Goal: Information Seeking & Learning: Find specific fact

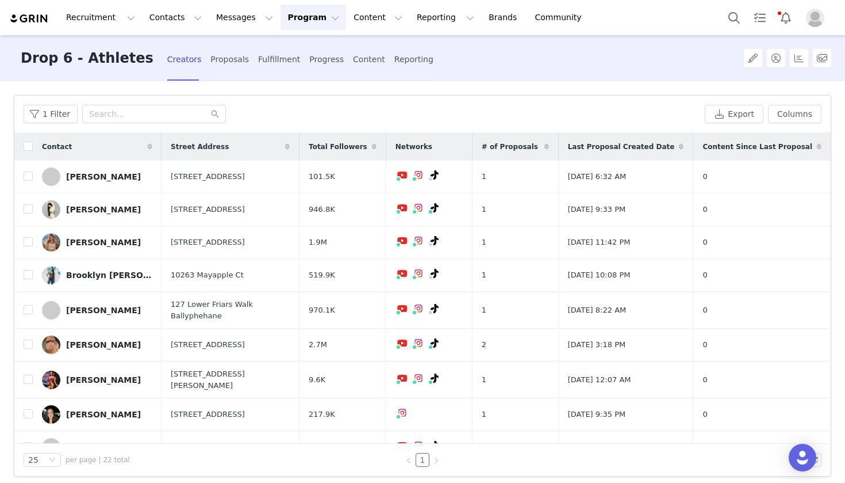
scroll to position [9, 0]
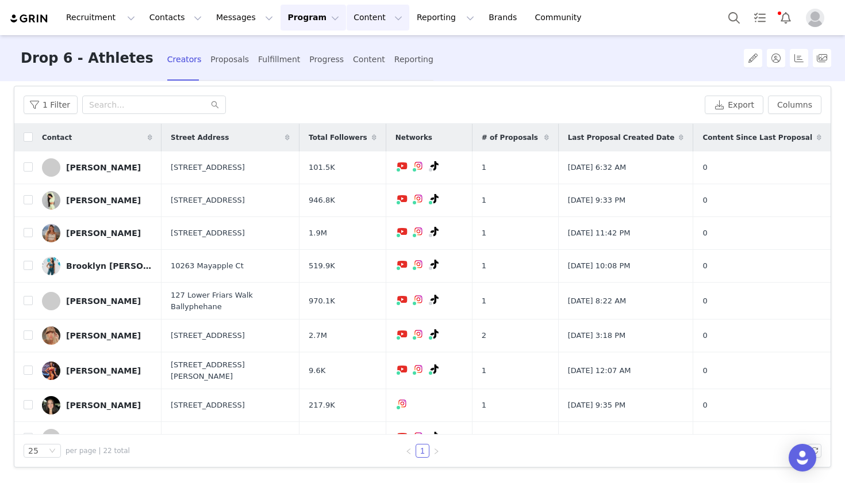
click at [347, 21] on button "Content Content" at bounding box center [378, 18] width 63 height 26
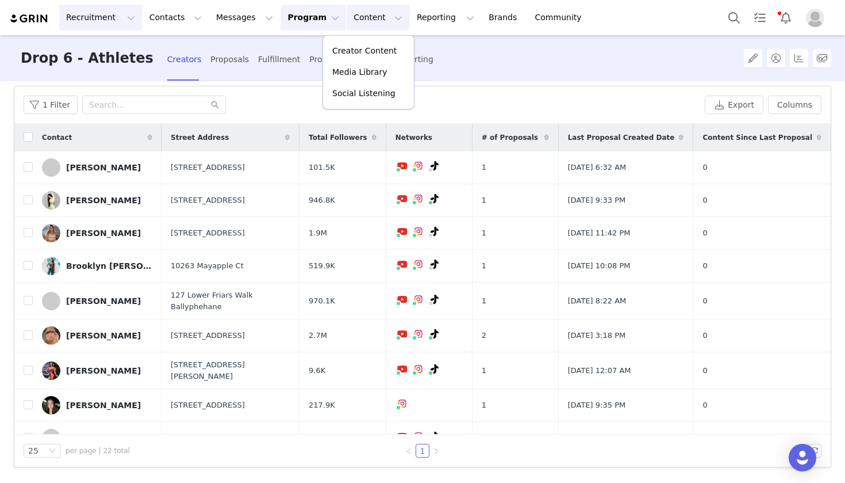
click at [87, 16] on button "Recruitment Recruitment" at bounding box center [100, 18] width 83 height 26
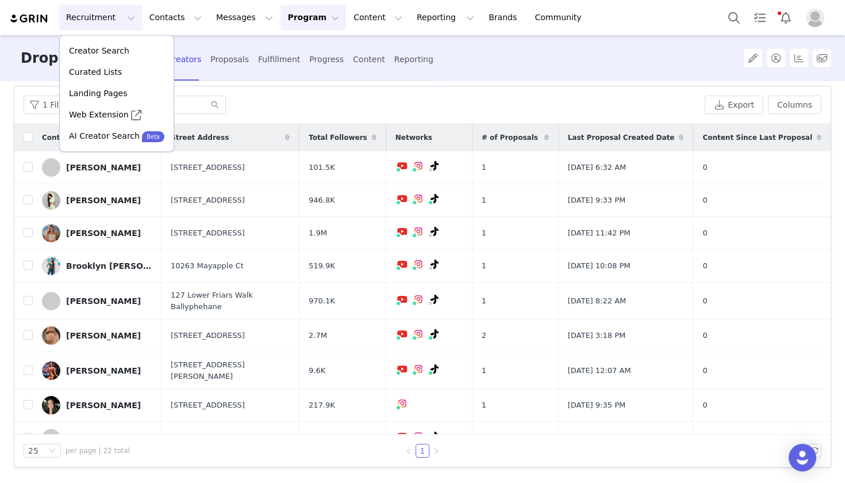
click at [298, 24] on button "Program Program" at bounding box center [314, 18] width 66 height 26
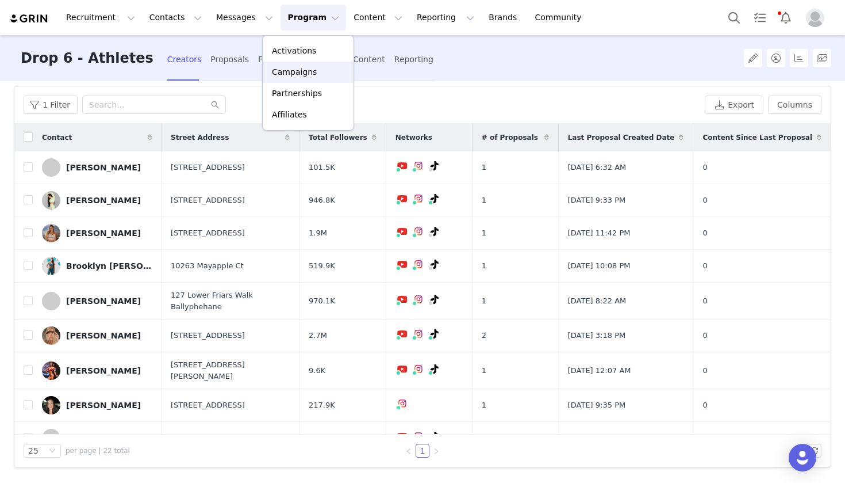
click at [297, 71] on p "Campaigns" at bounding box center [294, 72] width 45 height 12
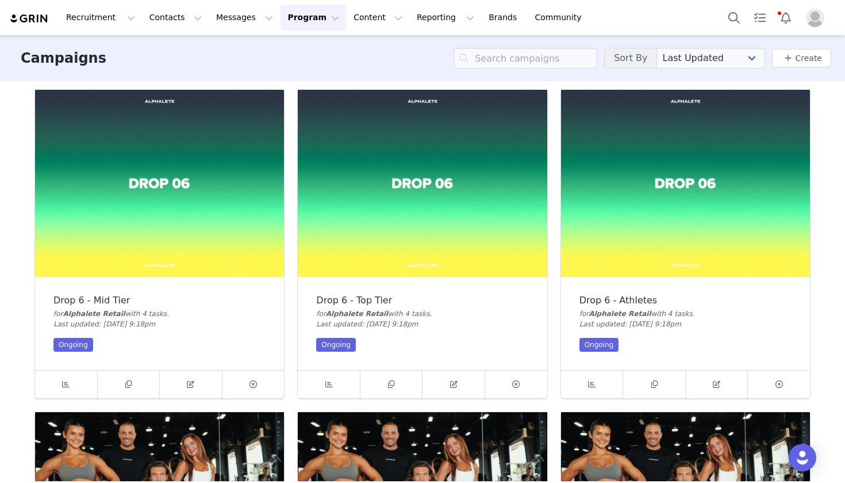
click at [698, 287] on div "Drop 6 - Athletes for Alphalete Retail with 4 task s . Last updated: [DATE] 9:1…" at bounding box center [685, 323] width 249 height 93
click at [593, 381] on icon at bounding box center [591, 383] width 7 height 7
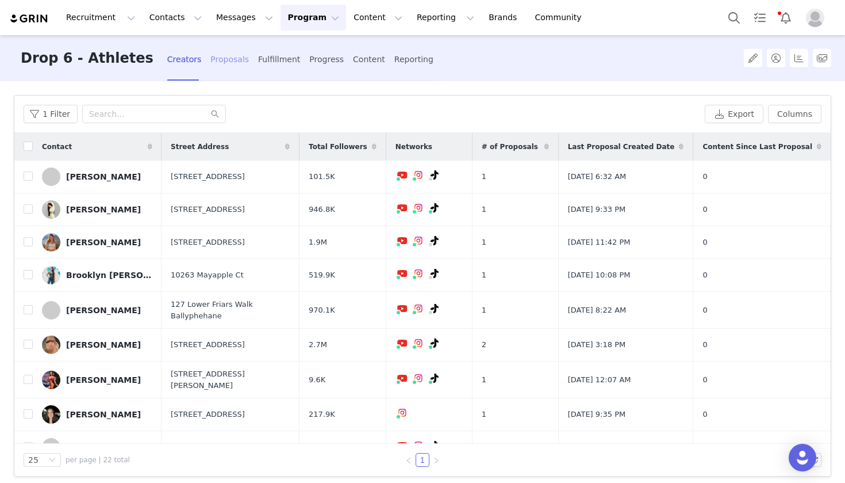
click at [211, 62] on div "Proposals" at bounding box center [230, 59] width 39 height 30
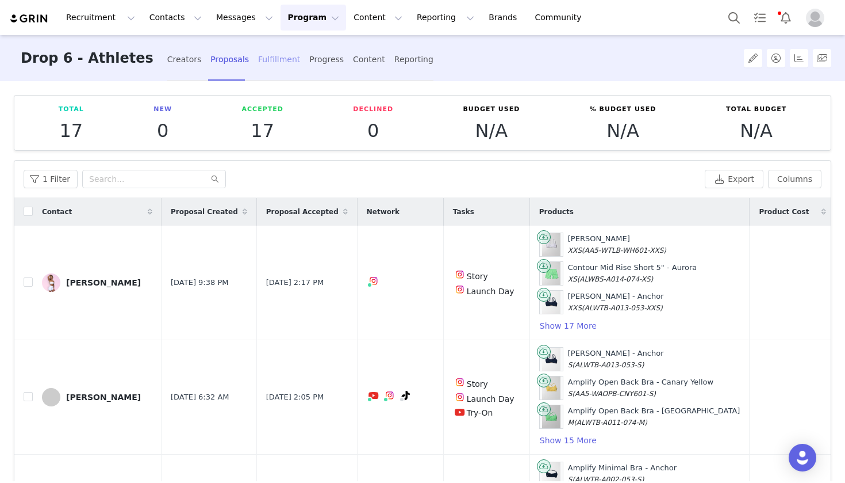
click at [258, 58] on div "Fulfillment" at bounding box center [279, 59] width 42 height 30
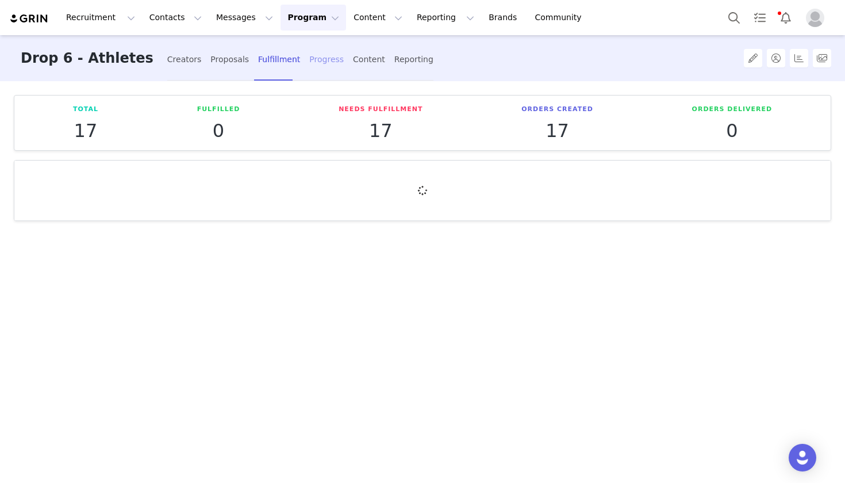
click at [309, 62] on div "Progress" at bounding box center [326, 59] width 35 height 30
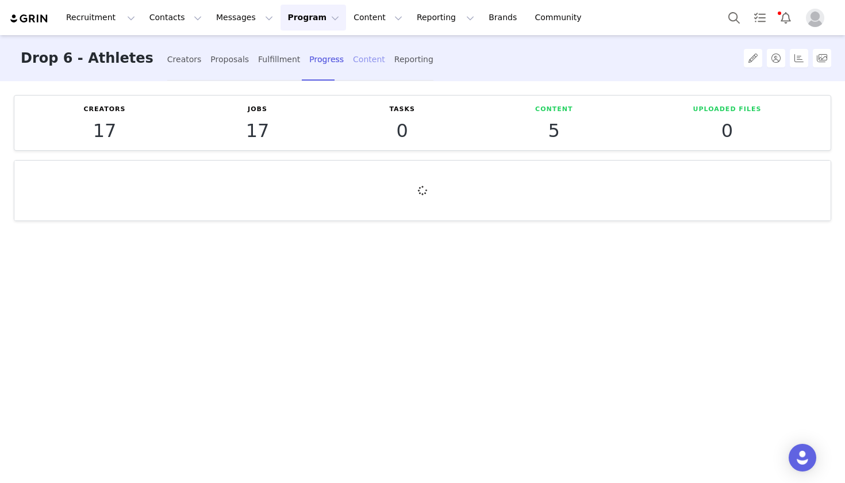
click at [353, 64] on div "Content" at bounding box center [369, 59] width 32 height 30
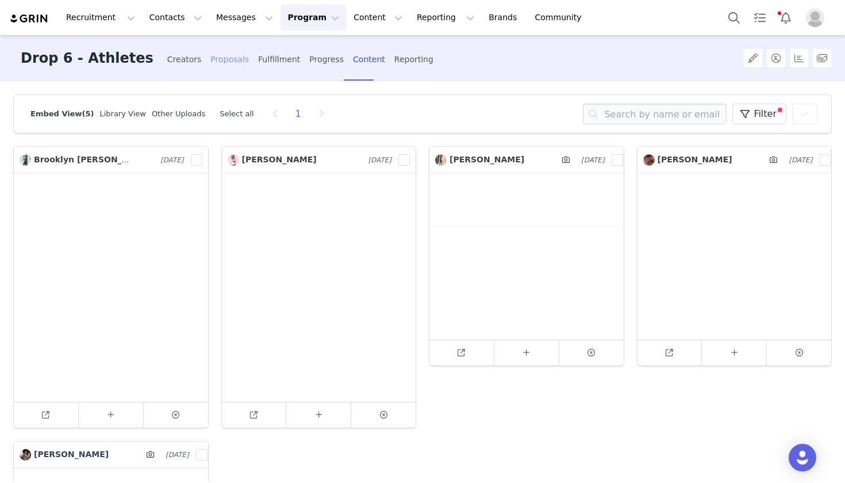
click at [211, 60] on div "Proposals" at bounding box center [230, 59] width 39 height 30
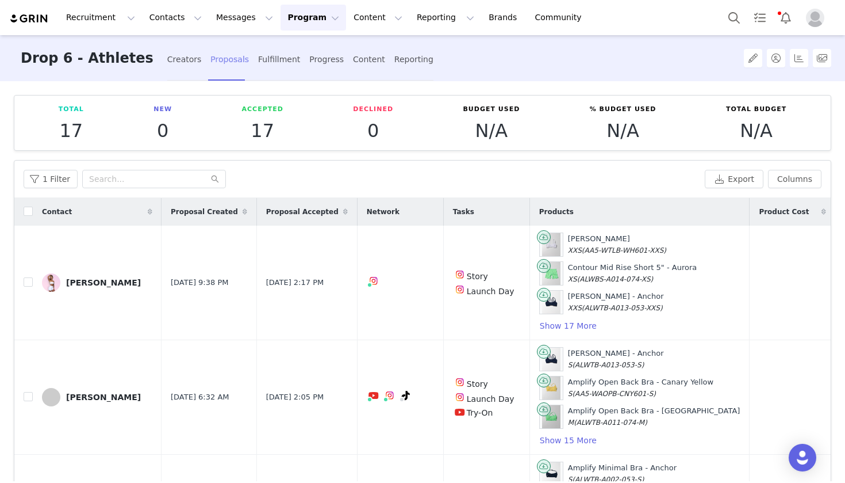
click at [211, 62] on div "Proposals" at bounding box center [230, 59] width 39 height 30
click at [258, 64] on div "Fulfillment" at bounding box center [279, 59] width 42 height 30
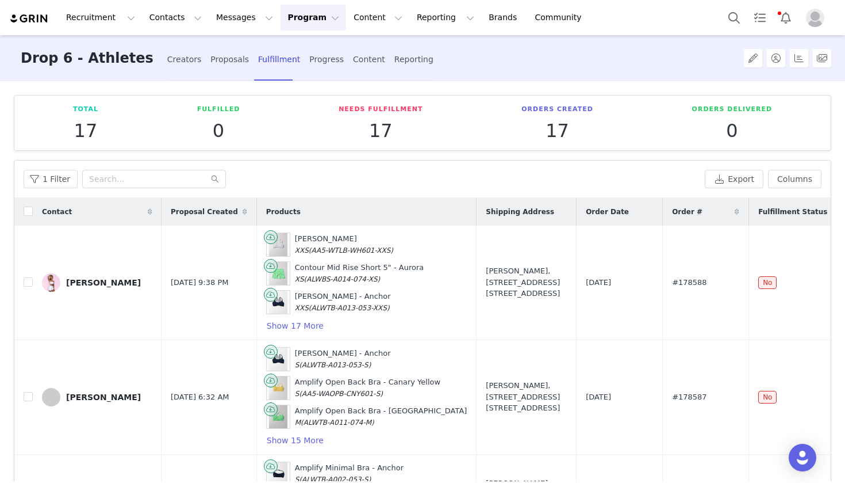
click at [837, 146] on div "Total 17 Fulfilled 0 Needs Fulfillment 17 Orders Created 17 Orders Delivered 0 …" at bounding box center [422, 281] width 845 height 400
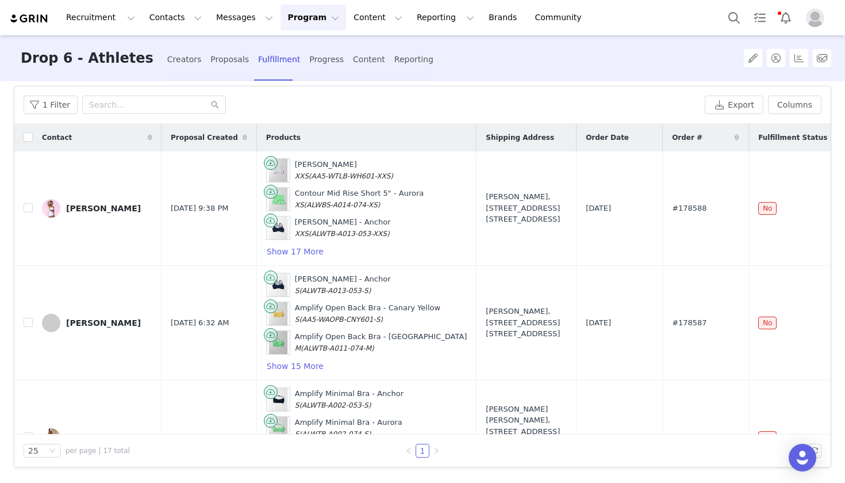
scroll to position [74, 0]
click at [577, 382] on td "[DATE]" at bounding box center [620, 437] width 86 height 114
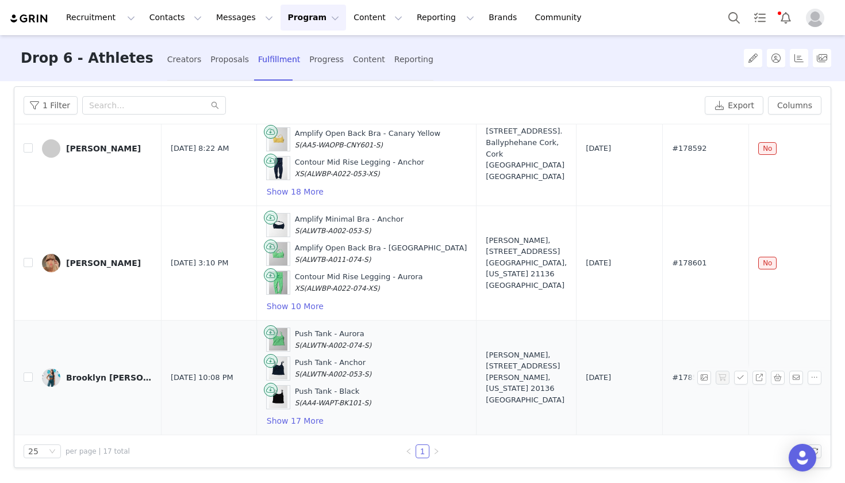
scroll to position [1663, 0]
click at [127, 108] on input "text" at bounding box center [154, 105] width 144 height 18
click at [167, 61] on div "Creators" at bounding box center [184, 59] width 35 height 30
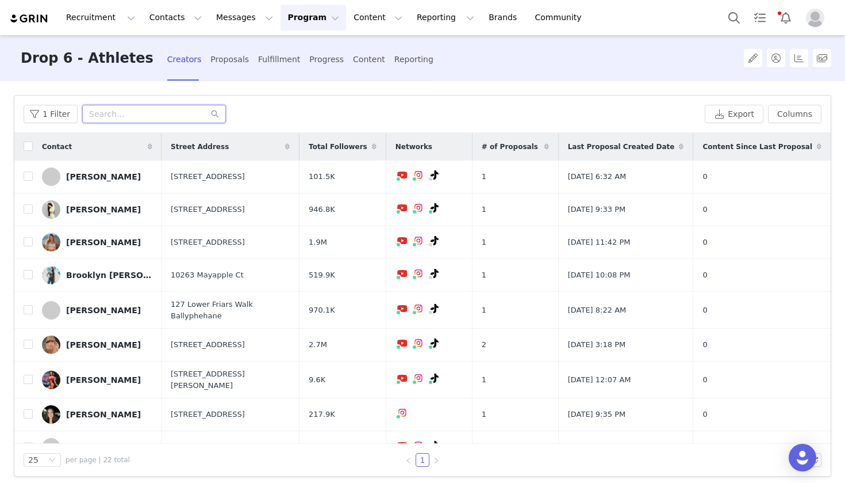
click at [121, 117] on input "text" at bounding box center [154, 114] width 144 height 18
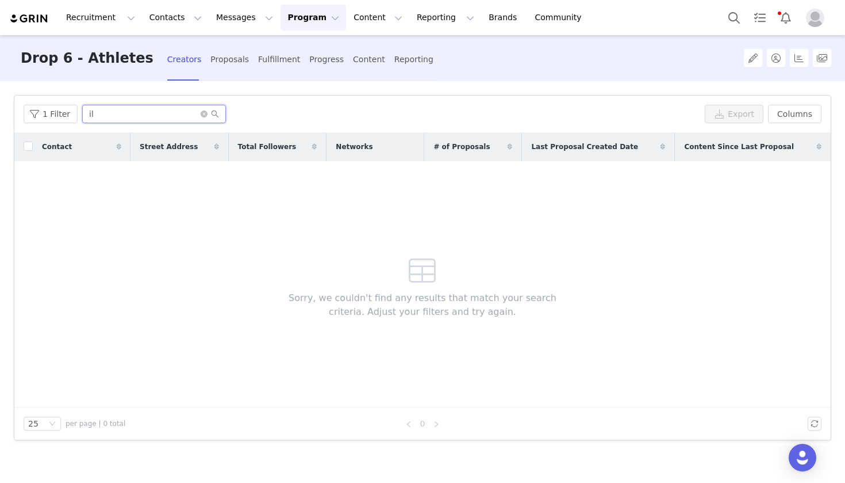
type input "i"
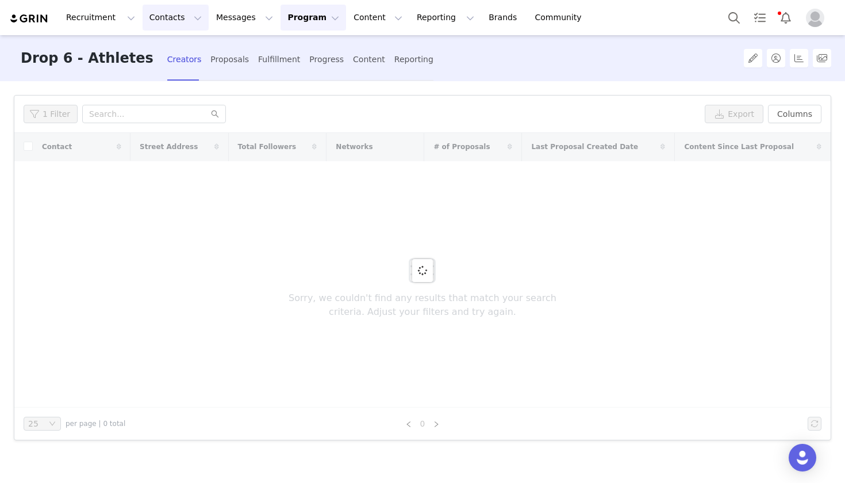
click at [162, 16] on button "Contacts Contacts" at bounding box center [176, 18] width 66 height 26
click at [158, 46] on p "Creators" at bounding box center [161, 51] width 35 height 12
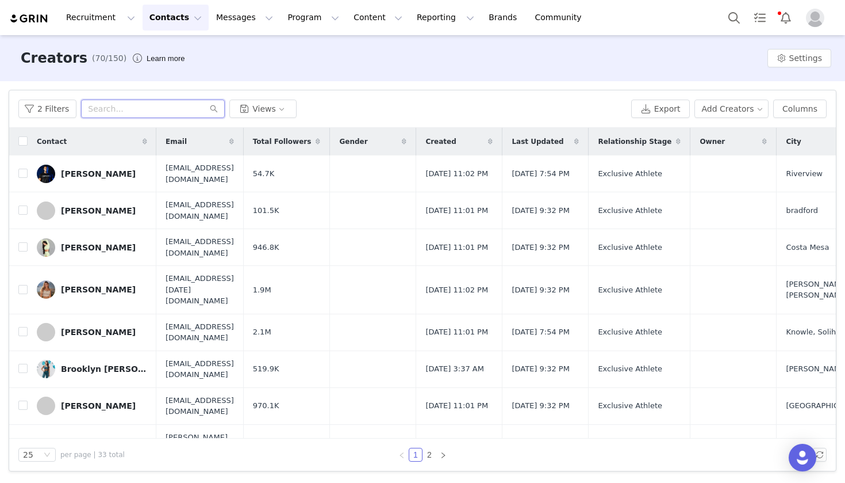
click at [122, 114] on input "text" at bounding box center [153, 109] width 144 height 18
click at [124, 109] on input "text" at bounding box center [153, 109] width 144 height 18
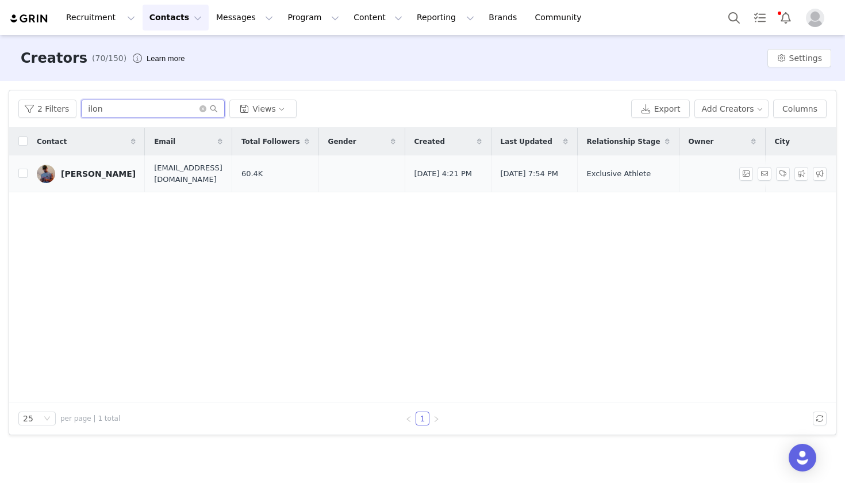
type input "ilon"
click at [88, 172] on div "[PERSON_NAME]" at bounding box center [98, 173] width 75 height 9
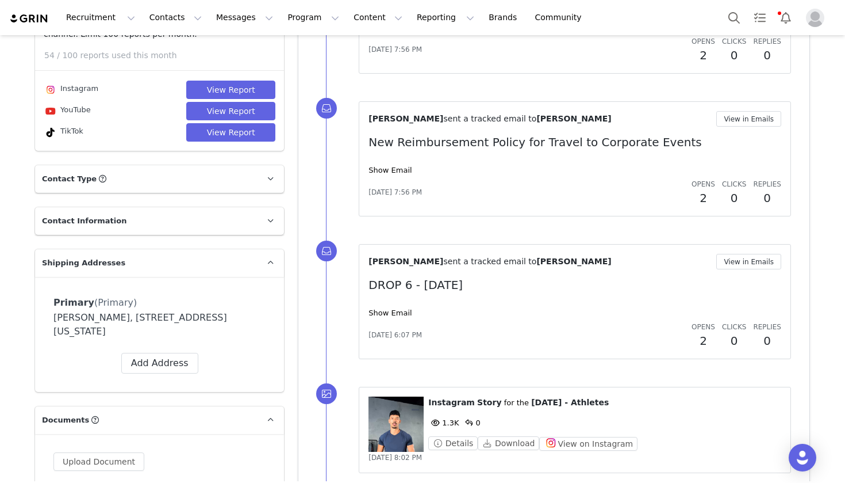
scroll to position [328, 0]
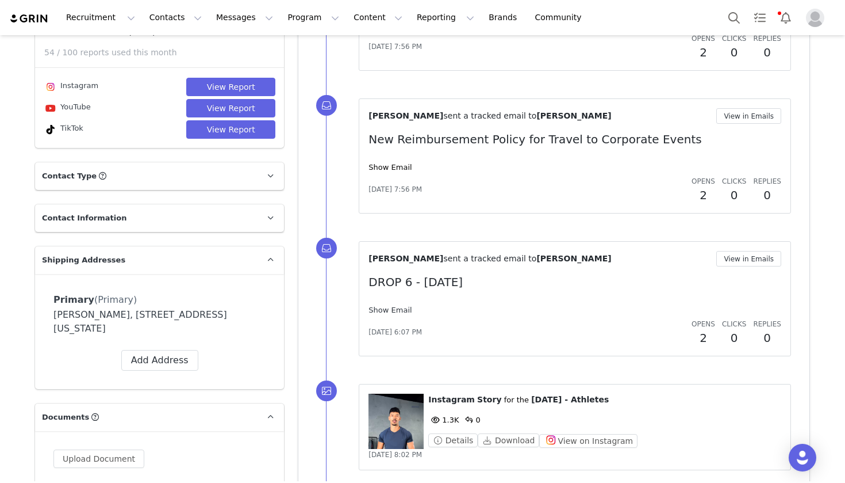
click at [401, 310] on link "Show Email" at bounding box center [390, 309] width 43 height 9
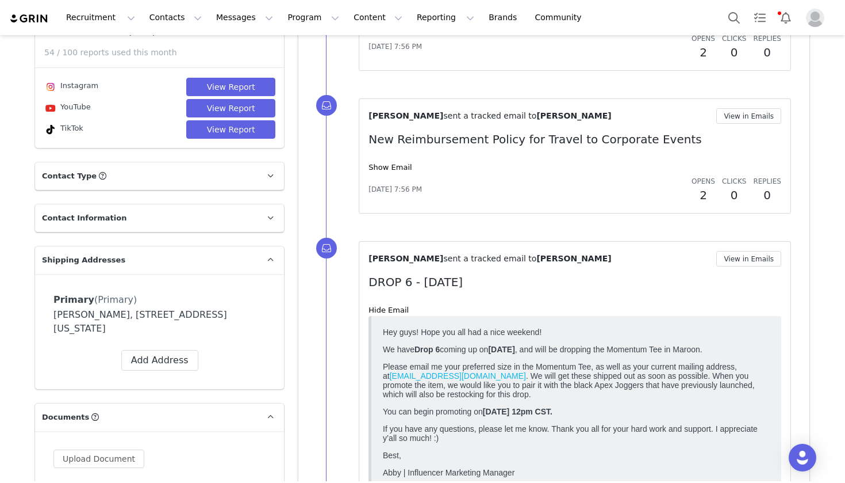
scroll to position [0, 0]
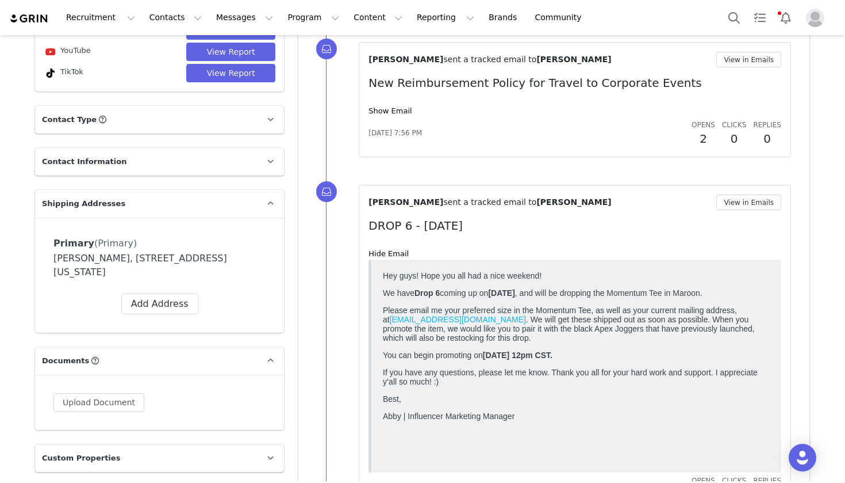
scroll to position [384, 0]
click at [269, 154] on link at bounding box center [271, 163] width 28 height 28
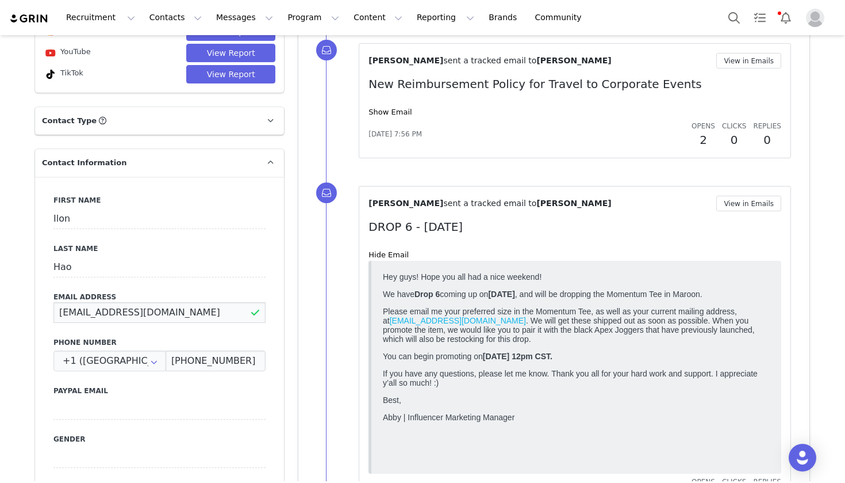
drag, startPoint x: 156, startPoint y: 313, endPoint x: 70, endPoint y: 307, distance: 87.1
drag, startPoint x: 167, startPoint y: 312, endPoint x: 28, endPoint y: 304, distance: 138.8
drag, startPoint x: 245, startPoint y: 358, endPoint x: 148, endPoint y: 353, distance: 96.7
click at [148, 353] on div "+1 ([GEOGRAPHIC_DATA]) +93 ([GEOGRAPHIC_DATA]) +358 ([GEOGRAPHIC_DATA]) +355 ([…" at bounding box center [159, 360] width 212 height 21
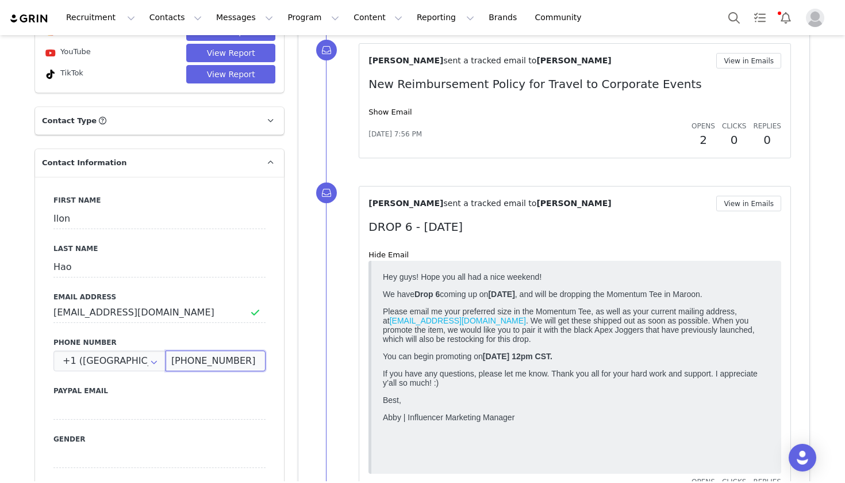
drag, startPoint x: 243, startPoint y: 362, endPoint x: 170, endPoint y: 357, distance: 73.8
click at [170, 357] on input "[PHONE_NUMBER]" at bounding box center [216, 360] width 100 height 21
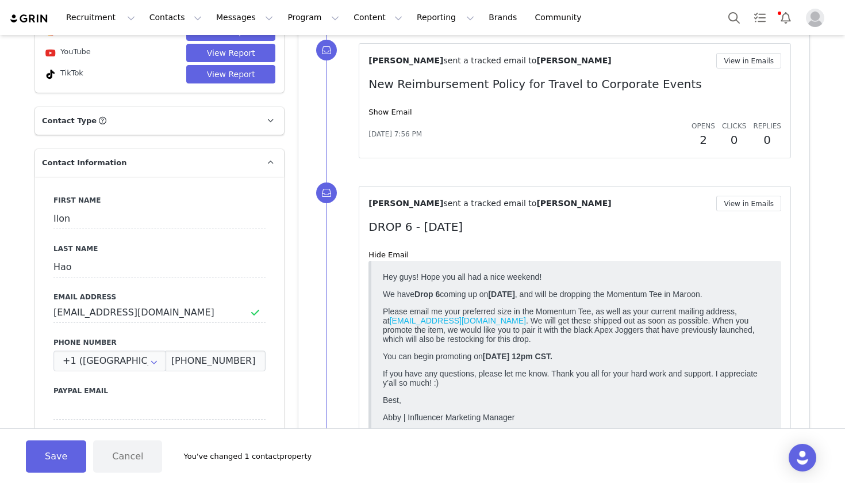
click at [801, 299] on div "[PERSON_NAME] sent a tracked email to [PERSON_NAME] View in Emails DROP 6 - [DA…" at bounding box center [568, 349] width 484 height 355
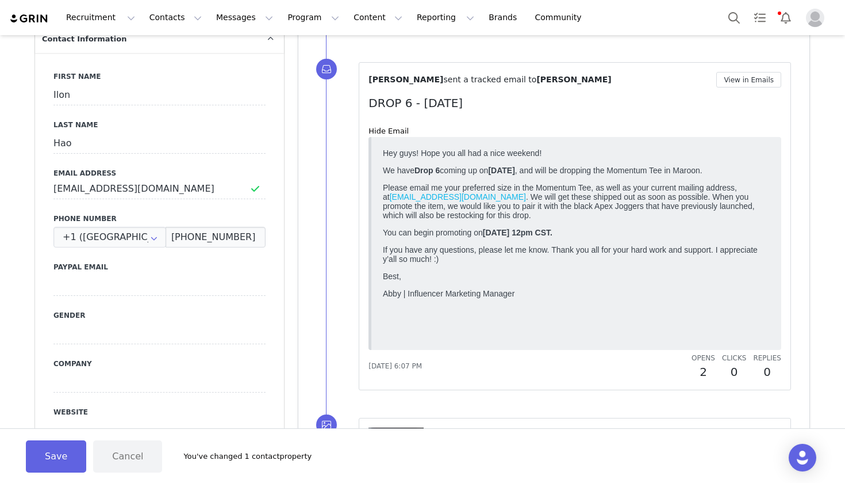
scroll to position [521, 0]
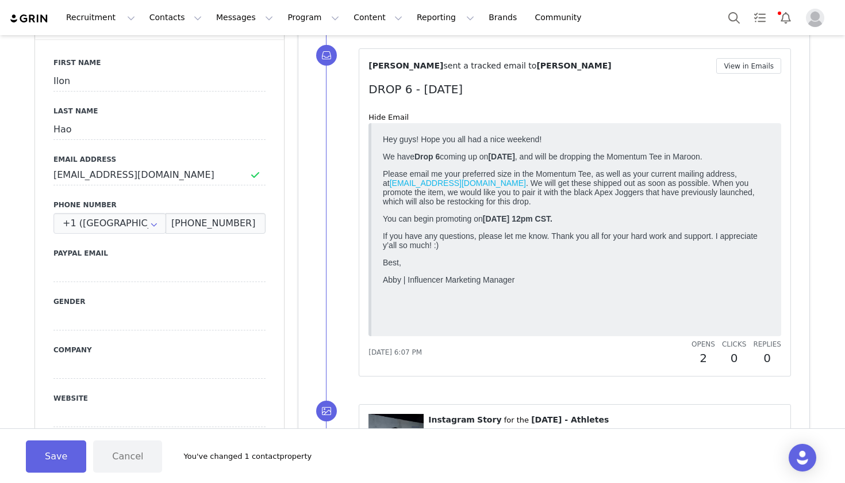
click at [792, 250] on div "[PERSON_NAME] sent a tracked email to [PERSON_NAME] View in Emails DROP 6 - [DA…" at bounding box center [568, 212] width 484 height 355
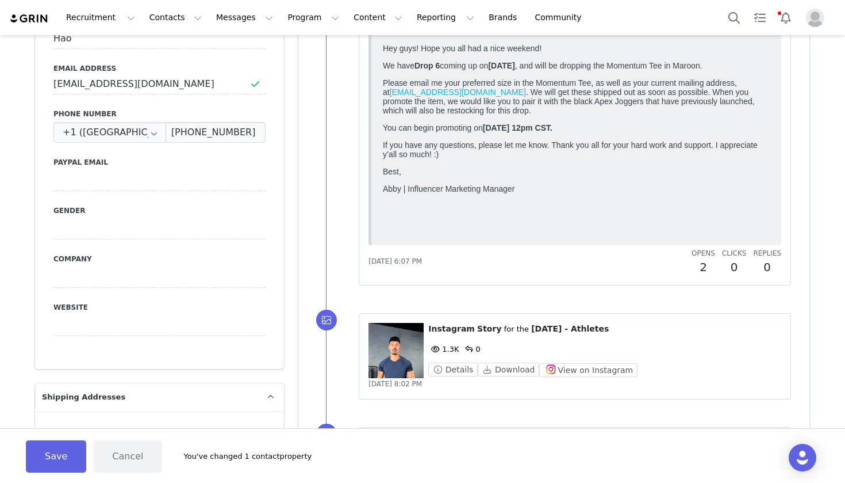
scroll to position [618, 0]
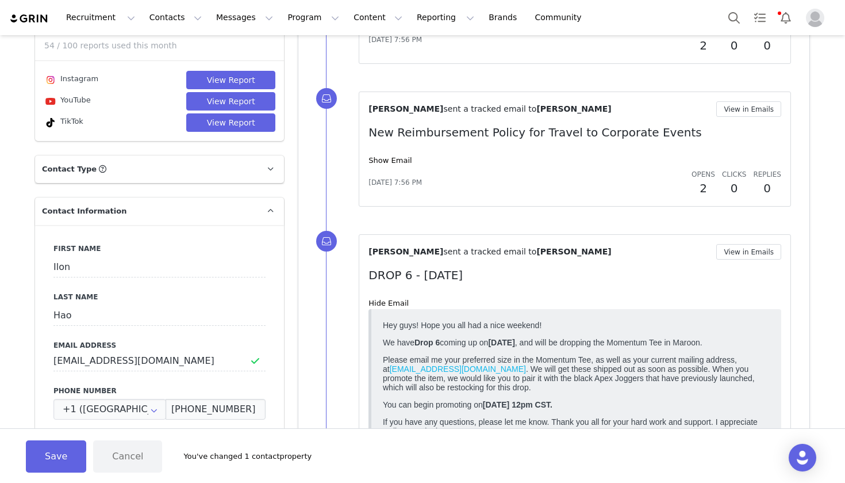
scroll to position [332, 0]
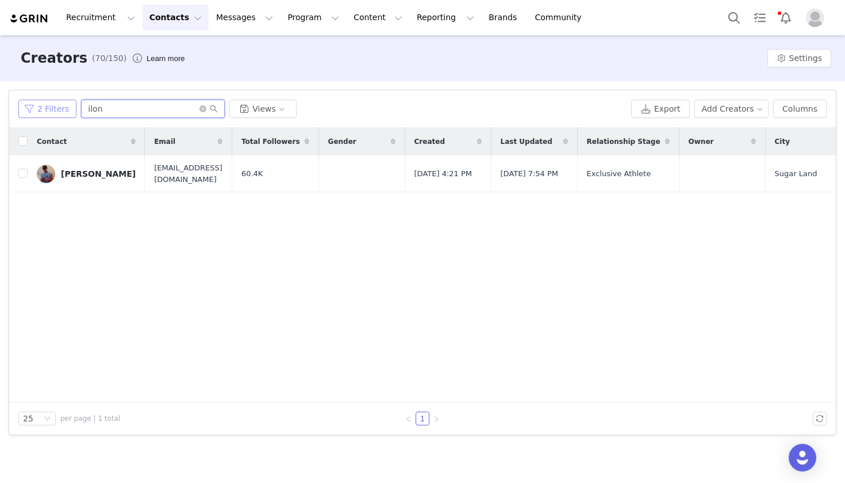
drag, startPoint x: 159, startPoint y: 112, endPoint x: 55, endPoint y: 109, distance: 104.1
click at [55, 109] on div "2 Filters ilon Views" at bounding box center [322, 109] width 609 height 18
type input "[PERSON_NAME]"
drag, startPoint x: 55, startPoint y: 109, endPoint x: 84, endPoint y: 177, distance: 73.2
click at [84, 177] on div "[PERSON_NAME]" at bounding box center [98, 173] width 75 height 9
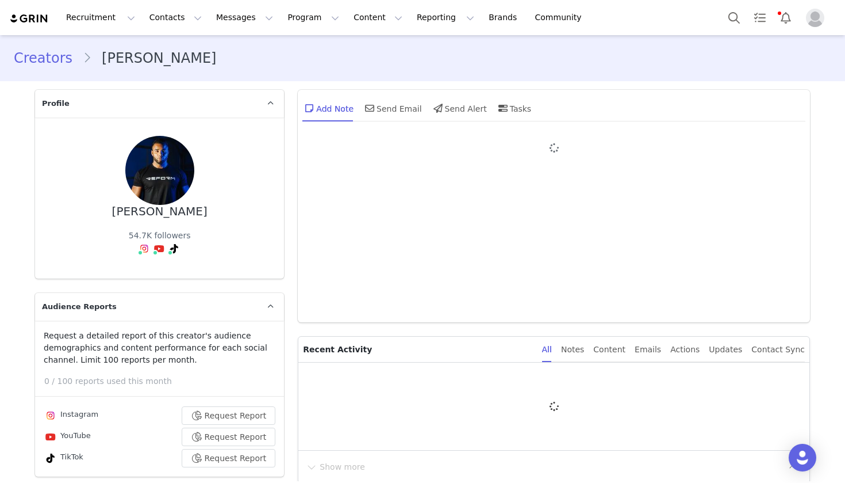
type input "+1 ([GEOGRAPHIC_DATA])"
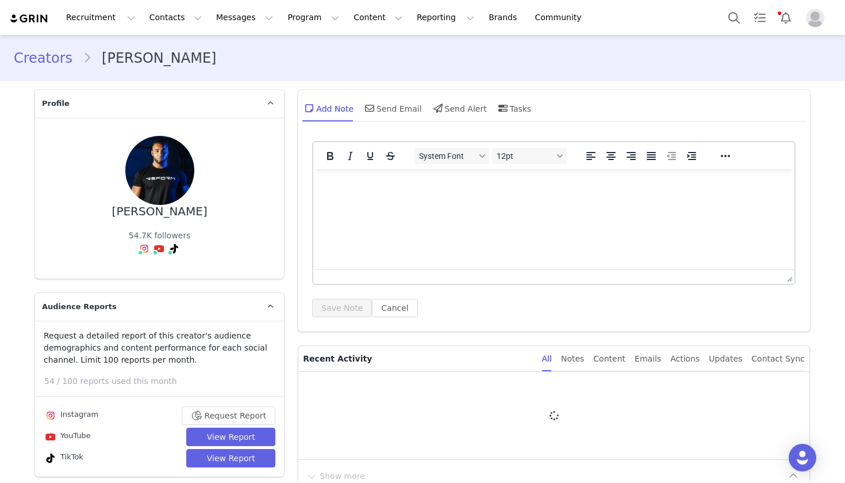
click at [35, 359] on div "Request a detailed report of this creator's audience demographics and content p…" at bounding box center [159, 348] width 249 height 36
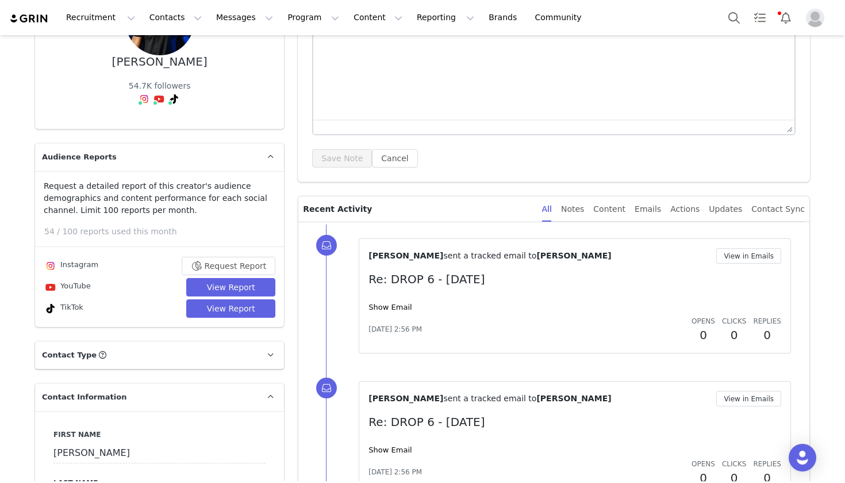
scroll to position [153, 0]
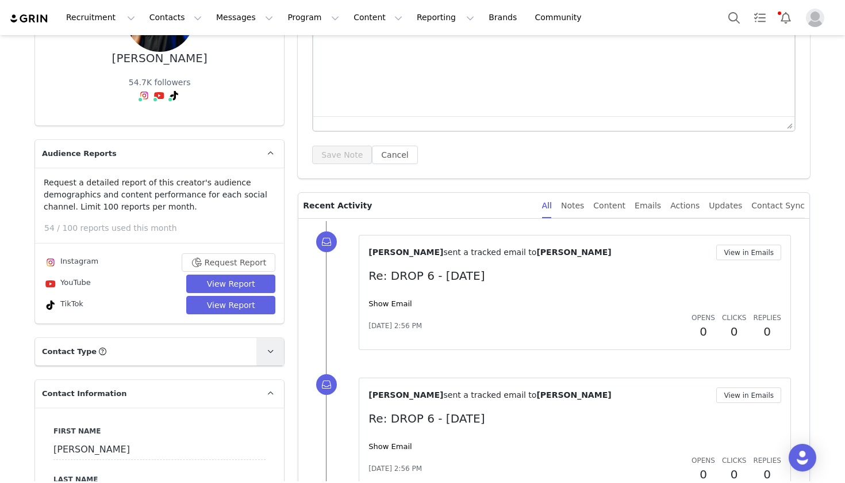
click at [270, 347] on icon at bounding box center [270, 350] width 6 height 7
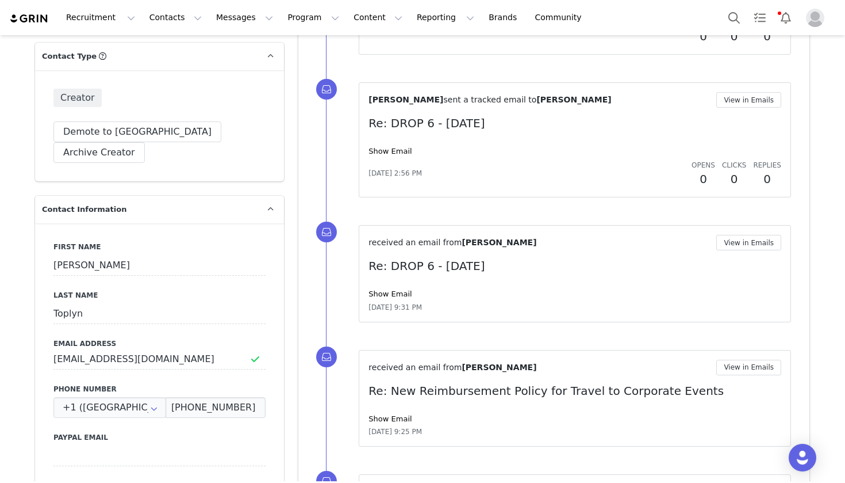
scroll to position [451, 0]
